Goal: Navigation & Orientation: Find specific page/section

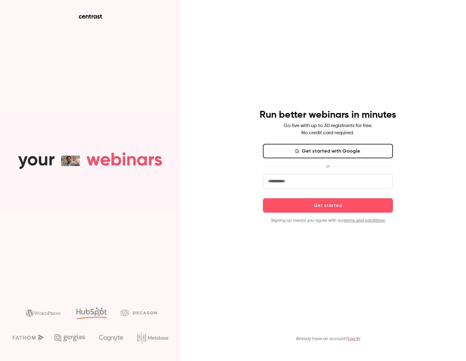
click at [306, 183] on input "email" at bounding box center [328, 181] width 130 height 14
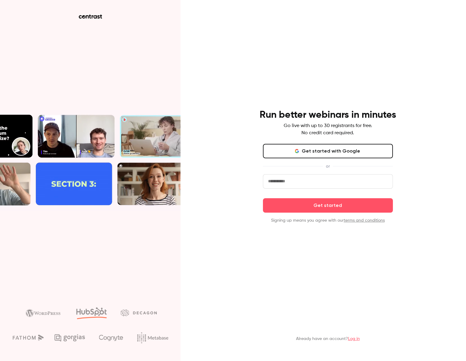
click at [312, 156] on button "Get started with Google" at bounding box center [328, 151] width 130 height 14
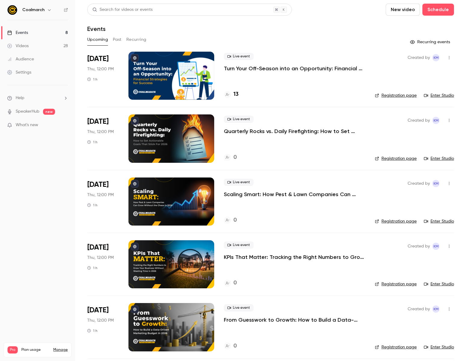
click at [235, 93] on h4 "13" at bounding box center [235, 94] width 5 height 8
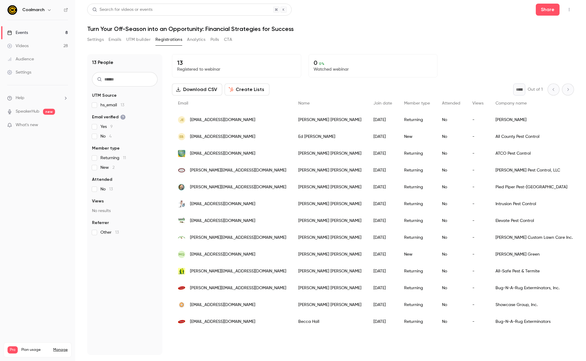
click at [34, 44] on link "Videos 28" at bounding box center [37, 45] width 75 height 13
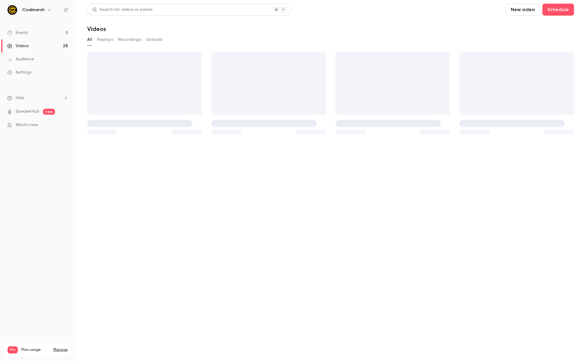
click at [38, 34] on link "Events 8" at bounding box center [37, 32] width 75 height 13
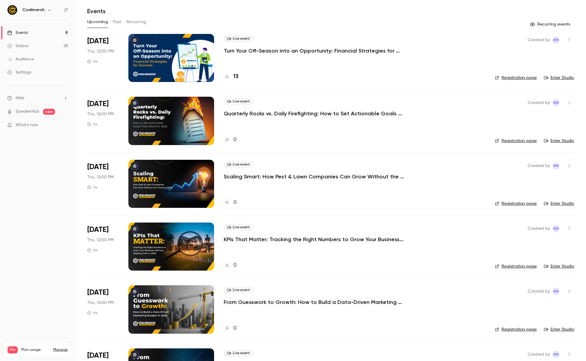
scroll to position [19, 0]
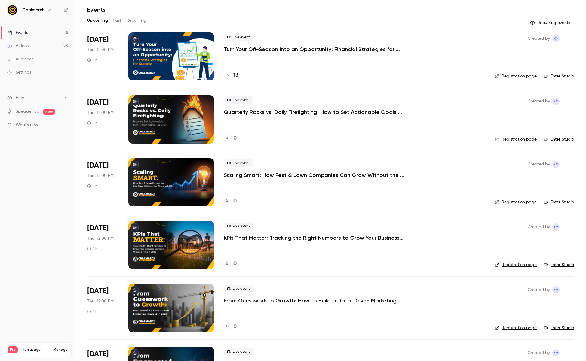
click at [116, 22] on button "Past" at bounding box center [117, 21] width 9 height 10
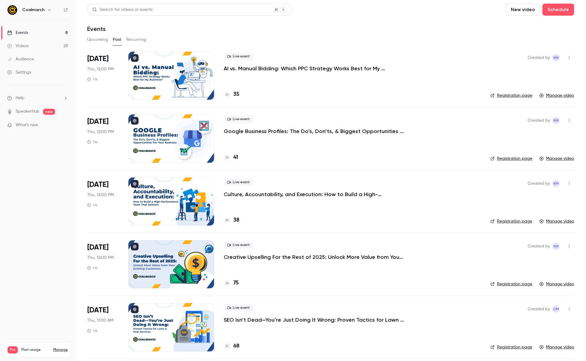
click at [236, 96] on h4 "35" at bounding box center [236, 94] width 6 height 8
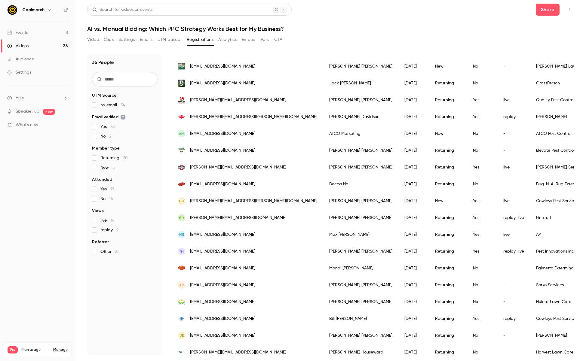
scroll to position [345, 0]
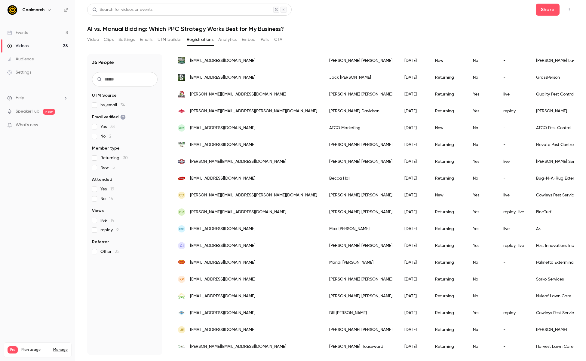
click at [234, 212] on span "[PERSON_NAME][EMAIL_ADDRESS][DOMAIN_NAME]" at bounding box center [238, 212] width 96 height 6
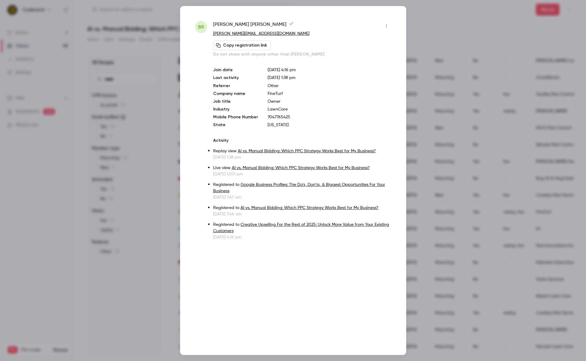
click at [157, 199] on div at bounding box center [293, 180] width 586 height 361
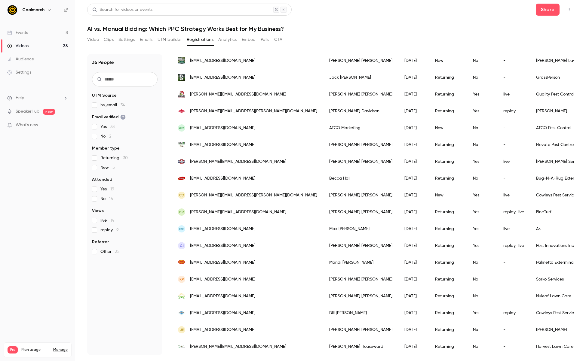
click at [37, 34] on link "Events 8" at bounding box center [37, 32] width 75 height 13
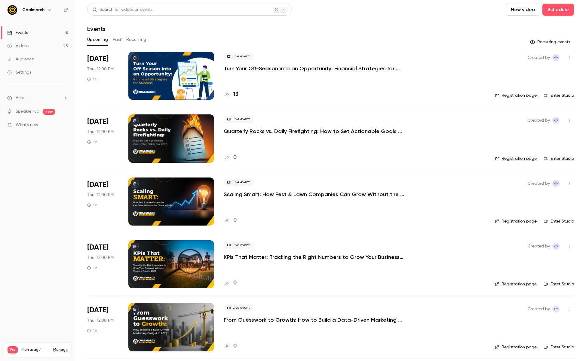
click at [118, 40] on button "Past" at bounding box center [117, 40] width 9 height 10
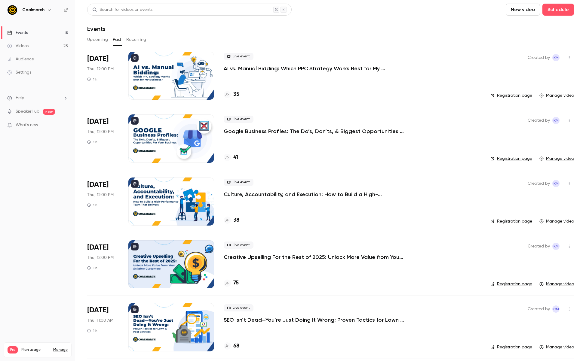
click at [91, 43] on button "Upcoming" at bounding box center [97, 40] width 21 height 10
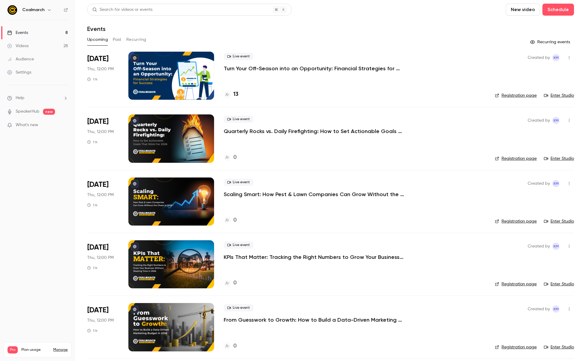
click at [465, 96] on link "Registration page" at bounding box center [516, 96] width 42 height 6
